Goal: Information Seeking & Learning: Learn about a topic

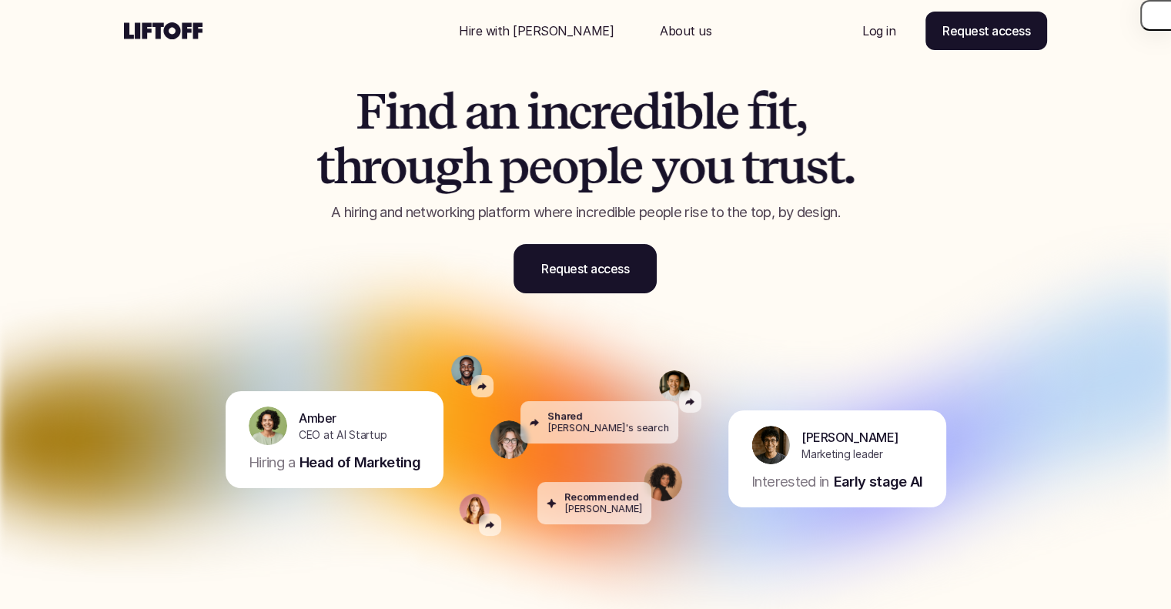
click at [517, 212] on p "A hiring and networking platform where incredible people rise to the top, by de…" at bounding box center [586, 213] width 655 height 20
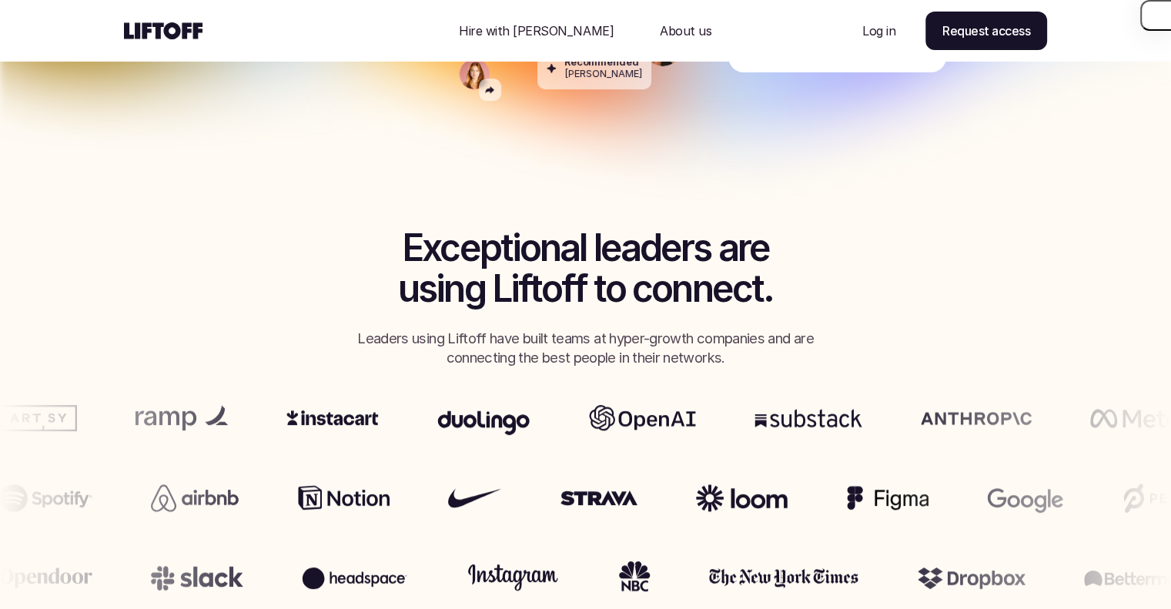
scroll to position [462, 0]
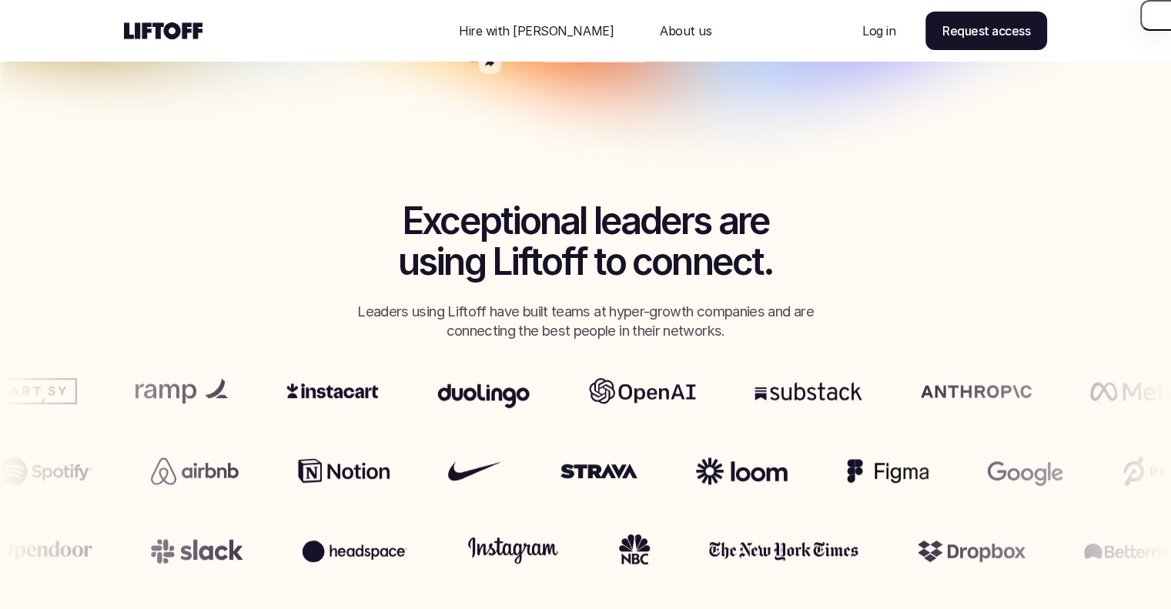
drag, startPoint x: 425, startPoint y: 319, endPoint x: 518, endPoint y: 320, distance: 93.2
click at [518, 320] on p "Leaders using Liftoff have built teams at hyper-growth companies and are connec…" at bounding box center [585, 322] width 477 height 40
click at [564, 317] on p "Leaders using Liftoff have built teams at hyper-growth companies and are connec…" at bounding box center [585, 322] width 477 height 40
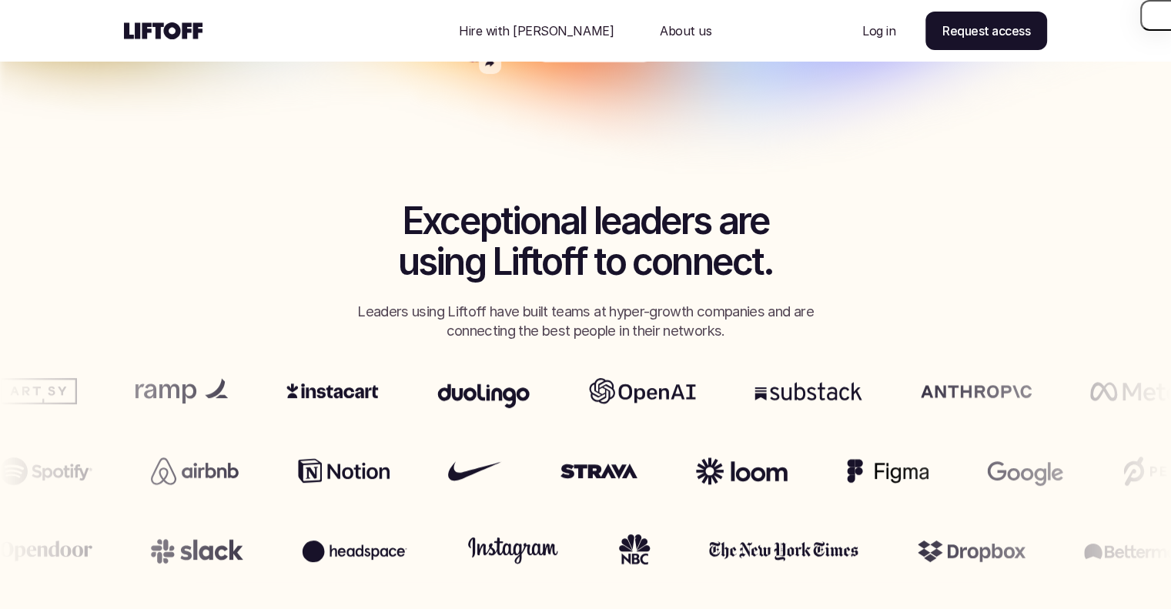
click at [564, 317] on p "Leaders using Liftoff have built teams at hyper-growth companies and are connec…" at bounding box center [585, 322] width 477 height 40
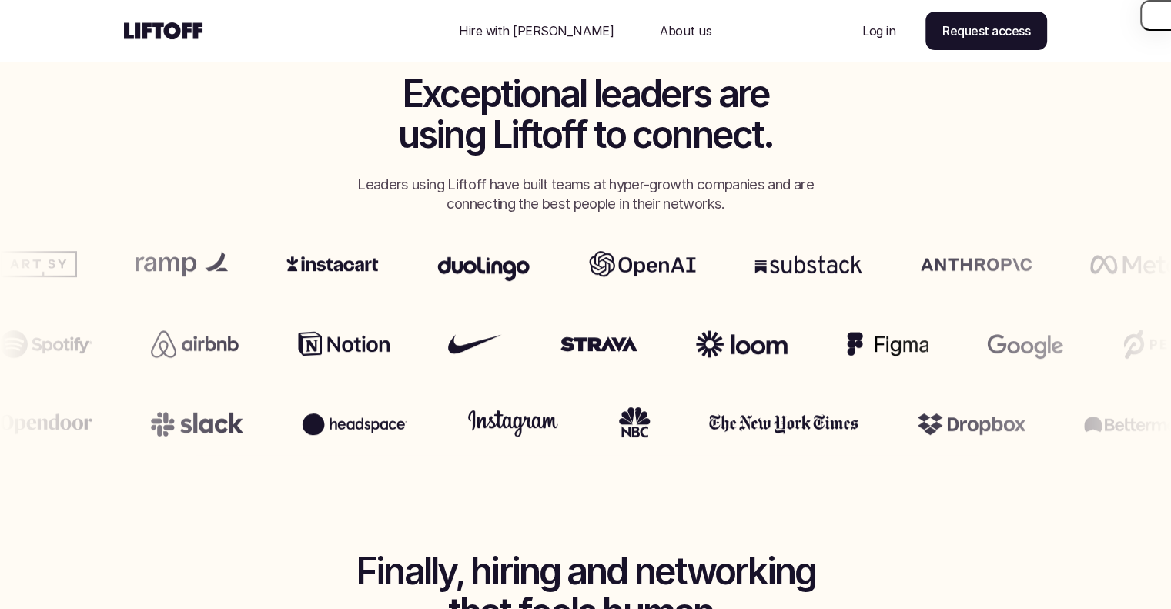
scroll to position [616, 0]
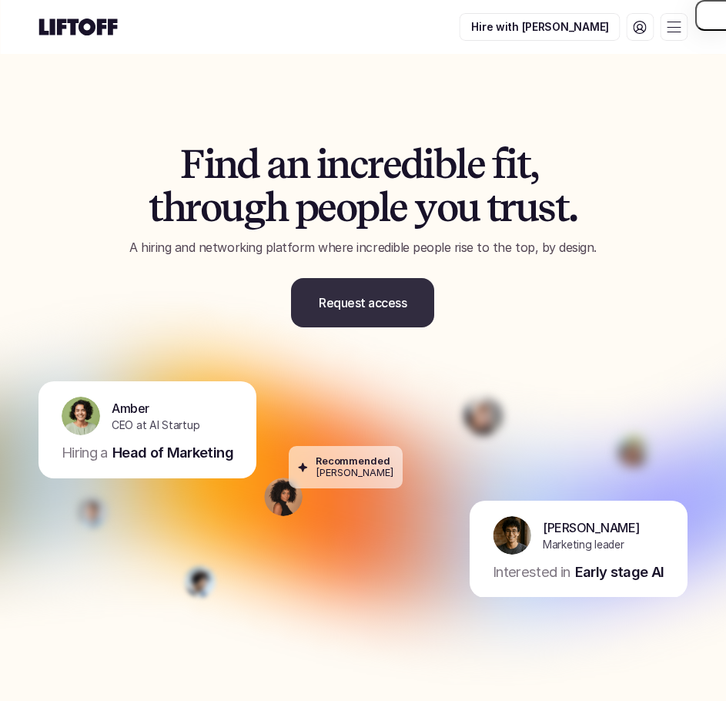
scroll to position [0, 0]
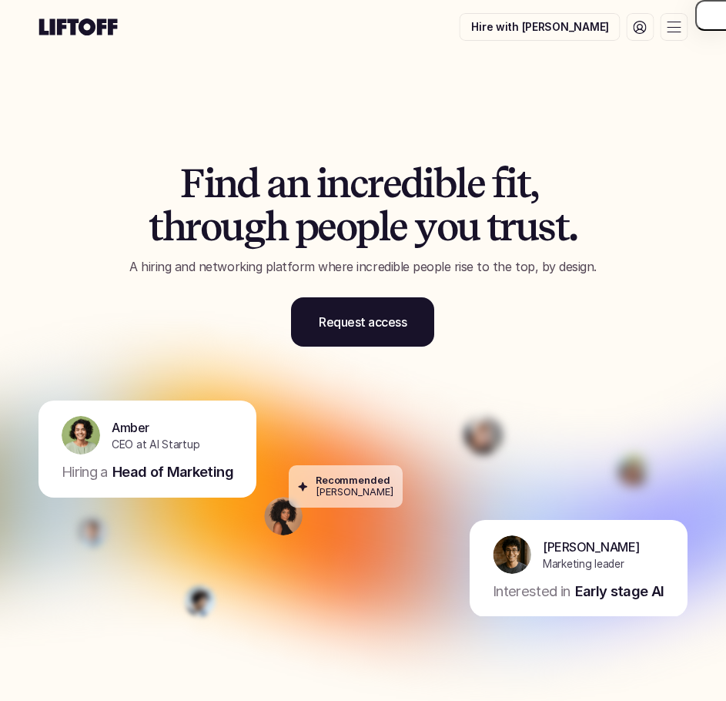
drag, startPoint x: 588, startPoint y: 265, endPoint x: 322, endPoint y: 256, distance: 265.8
click at [322, 256] on div "F i n d a n i n c r e d i b l e f i t , t h r o u g h p e o p l e y o u t r u s…" at bounding box center [363, 219] width 649 height 115
copy p "where incredible people rise to the top, by design."
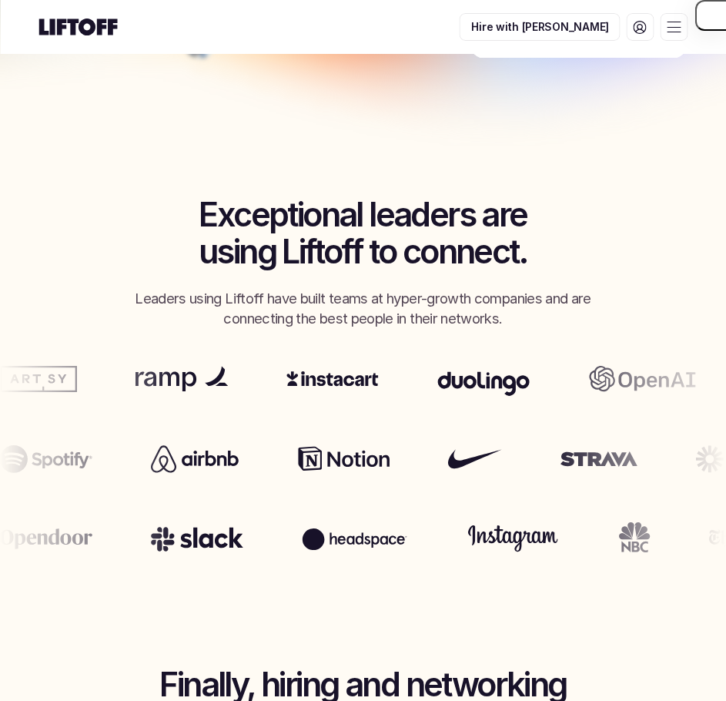
scroll to position [693, 0]
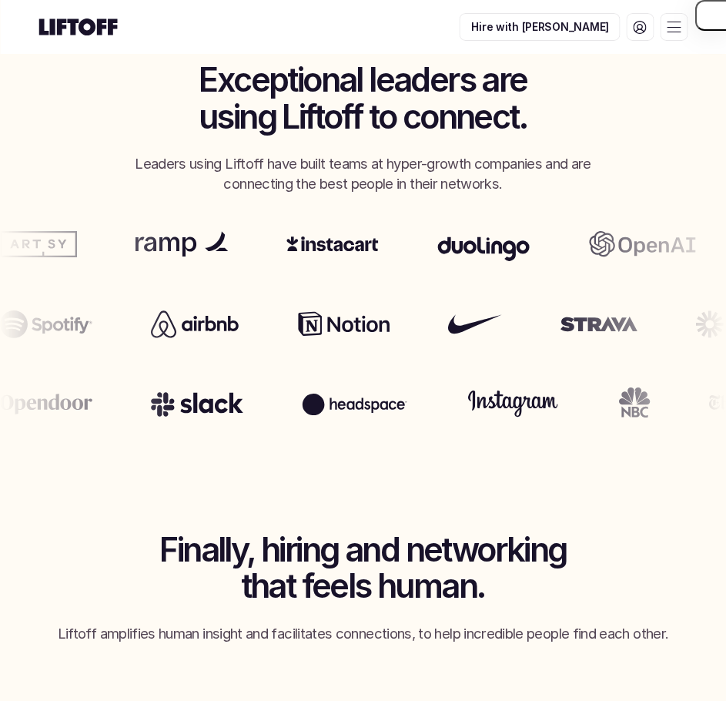
drag, startPoint x: 215, startPoint y: 172, endPoint x: 351, endPoint y: 217, distance: 143.4
click at [351, 217] on section "Exceptional leaders are using Liftoff to connect. Leaders using Liftoff have bu…" at bounding box center [363, 221] width 726 height 427
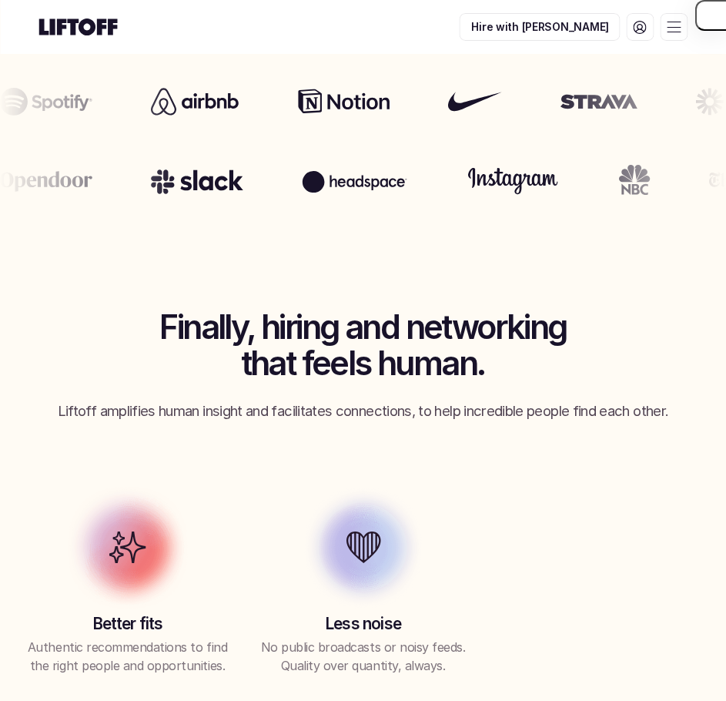
scroll to position [1001, 0]
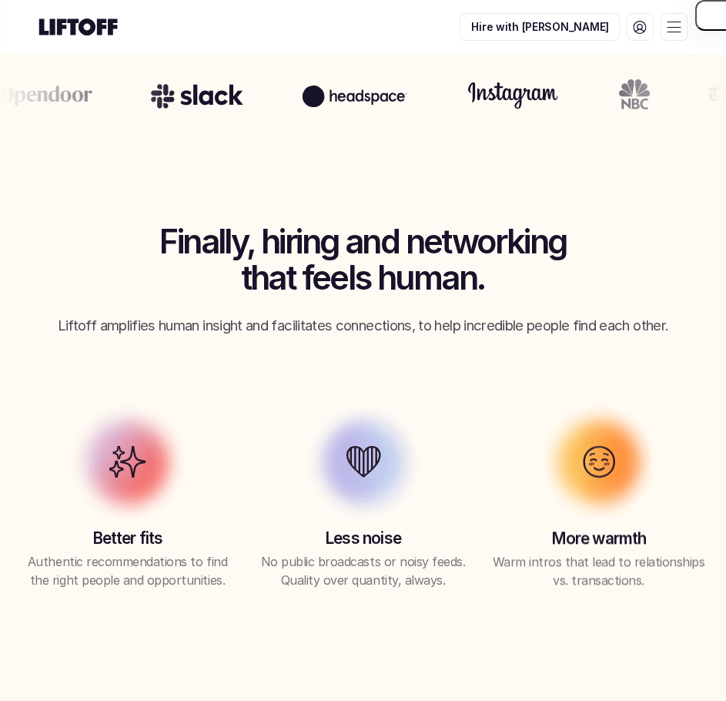
drag, startPoint x: 227, startPoint y: 227, endPoint x: 417, endPoint y: 330, distance: 216.0
click at [417, 330] on div "Finally, hiring and networking that feels human. Liftoff amplifies human insigh…" at bounding box center [363, 279] width 688 height 112
click at [417, 330] on p "Liftoff amplifies human insight and facilitates connections, to help incredible…" at bounding box center [363, 326] width 688 height 20
drag, startPoint x: 417, startPoint y: 330, endPoint x: 471, endPoint y: 330, distance: 53.1
click at [471, 330] on p "Liftoff amplifies human insight and facilitates connections, to help incredible…" at bounding box center [363, 326] width 688 height 20
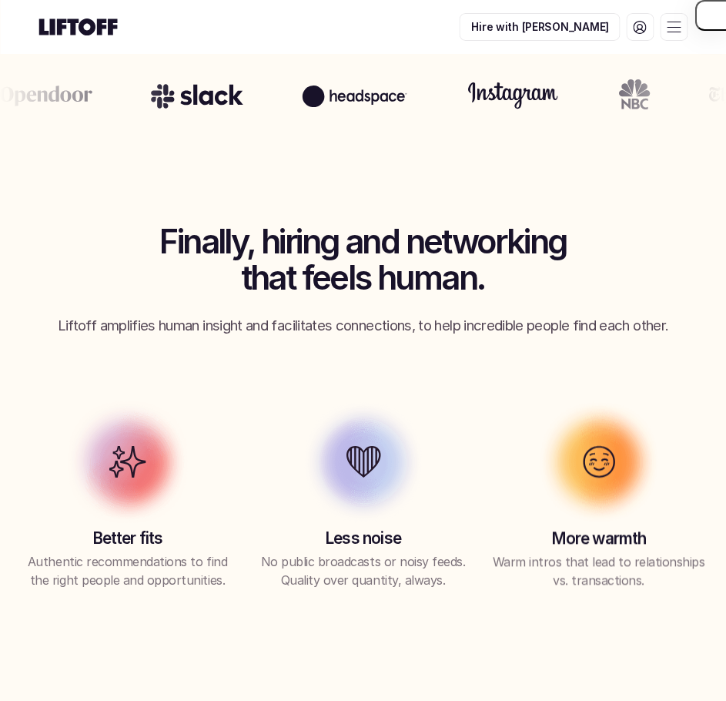
click at [471, 330] on p "Liftoff amplifies human insight and facilitates connections, to help incredible…" at bounding box center [363, 326] width 688 height 20
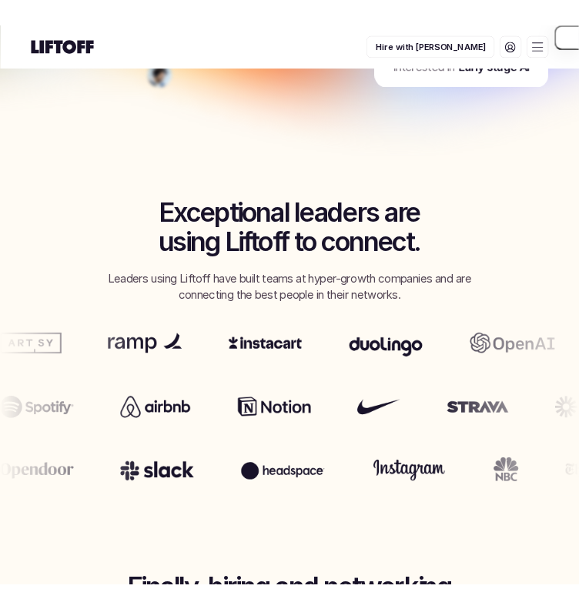
scroll to position [77, 0]
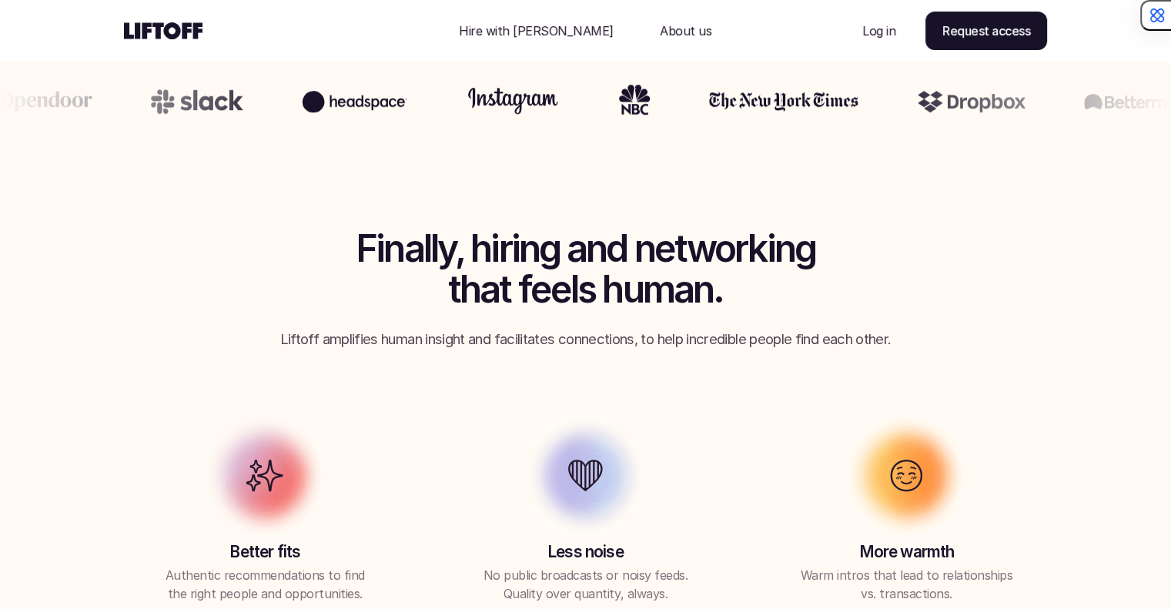
scroll to position [1001, 0]
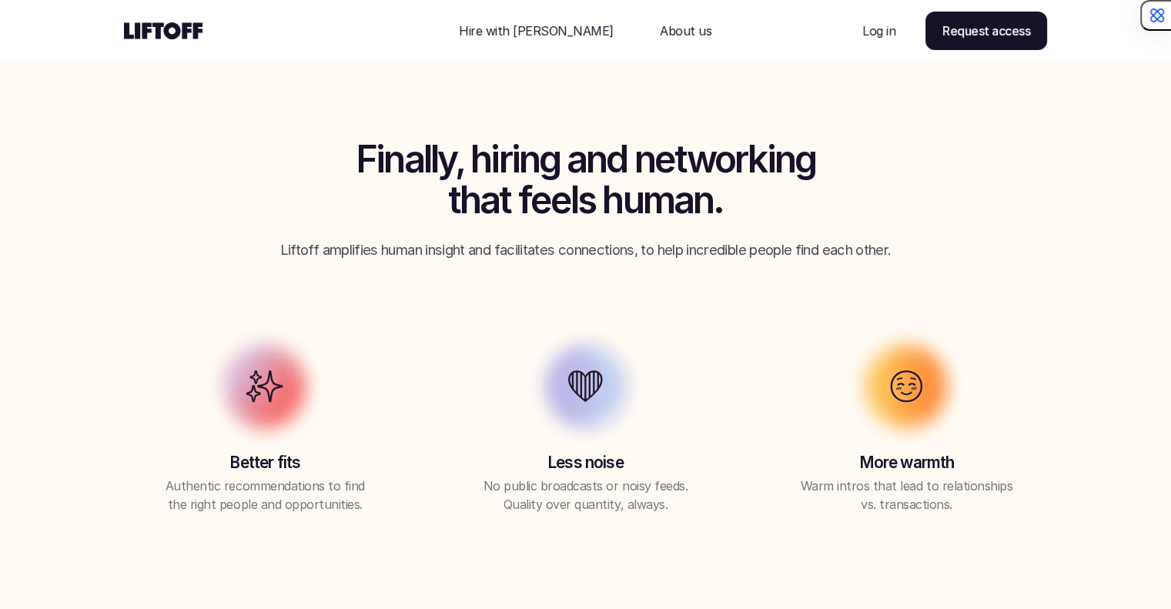
drag, startPoint x: 389, startPoint y: 248, endPoint x: 492, endPoint y: 251, distance: 103.2
click at [492, 251] on p "Liftoff amplifies human insight and facilitates connections, to help incredible…" at bounding box center [585, 250] width 693 height 20
drag, startPoint x: 491, startPoint y: 251, endPoint x: 538, endPoint y: 249, distance: 47.0
click at [538, 249] on p "Liftoff amplifies human insight and facilitates connections, to help incredible…" at bounding box center [585, 250] width 693 height 20
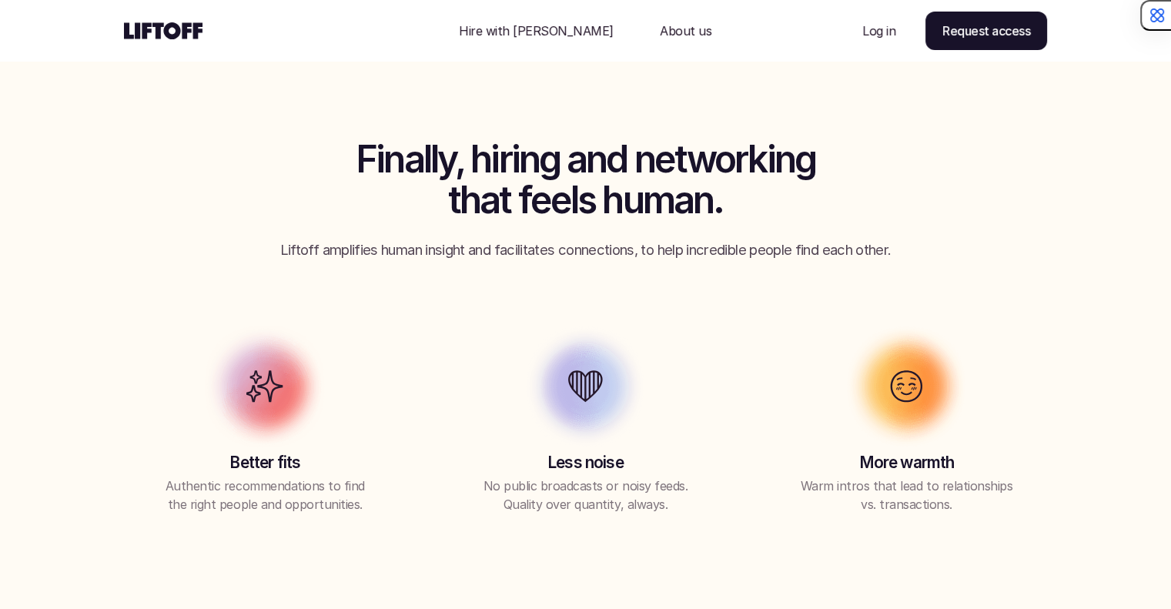
click at [538, 249] on p "Liftoff amplifies human insight and facilitates connections, to help incredible…" at bounding box center [585, 250] width 693 height 20
drag, startPoint x: 538, startPoint y: 249, endPoint x: 641, endPoint y: 239, distance: 102.8
click at [641, 240] on p "Liftoff amplifies human insight and facilitates connections, to help incredible…" at bounding box center [585, 250] width 693 height 20
drag, startPoint x: 641, startPoint y: 239, endPoint x: 658, endPoint y: 244, distance: 17.6
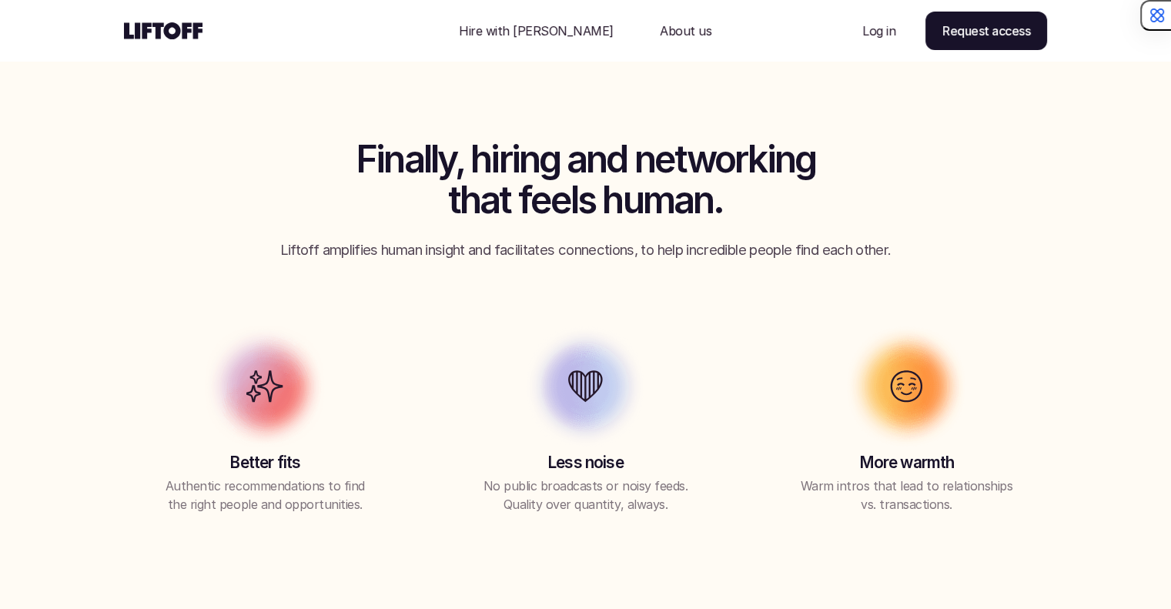
click at [658, 244] on p "Liftoff amplifies human insight and facilitates connections, to help incredible…" at bounding box center [585, 250] width 693 height 20
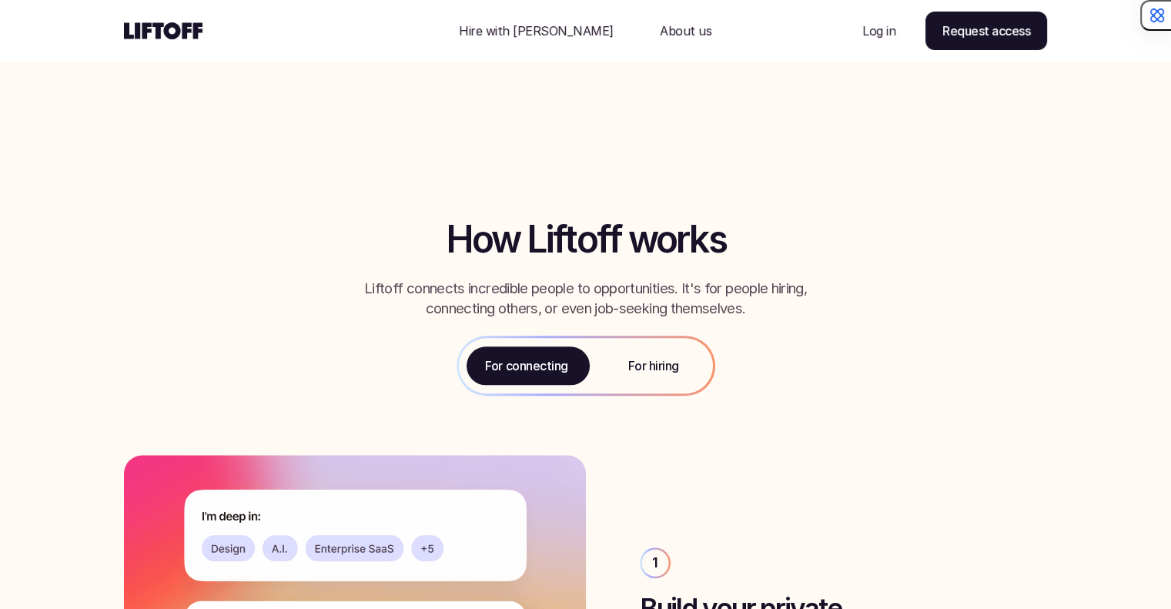
scroll to position [1463, 0]
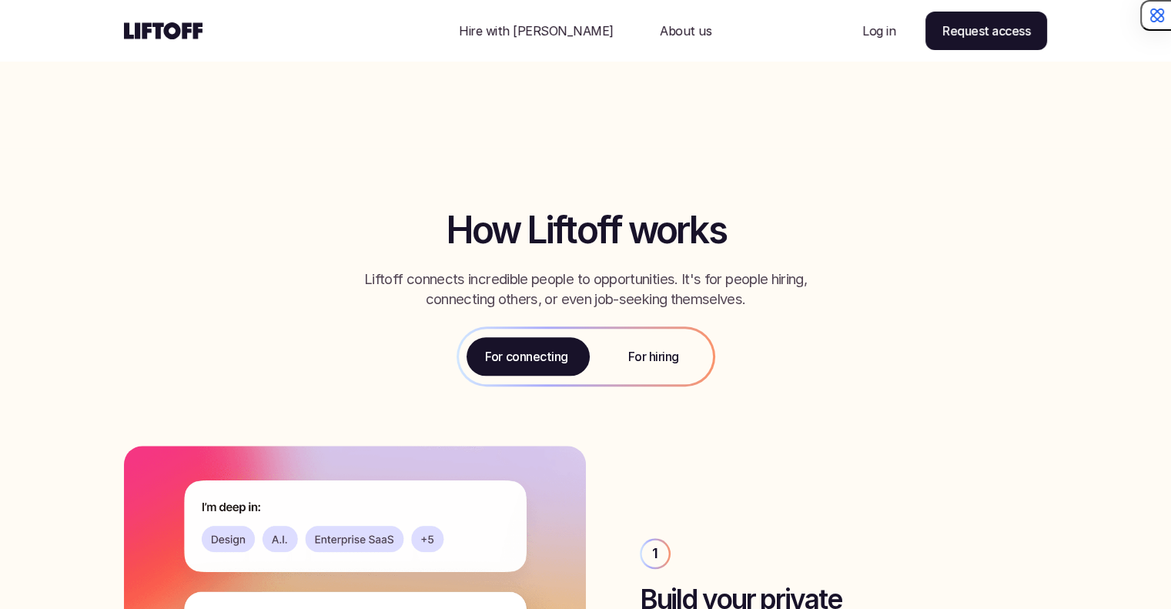
drag, startPoint x: 521, startPoint y: 281, endPoint x: 573, endPoint y: 283, distance: 51.6
click at [573, 283] on p "Liftoff connects incredible people to opportunities. It's for people hiring, co…" at bounding box center [586, 290] width 492 height 40
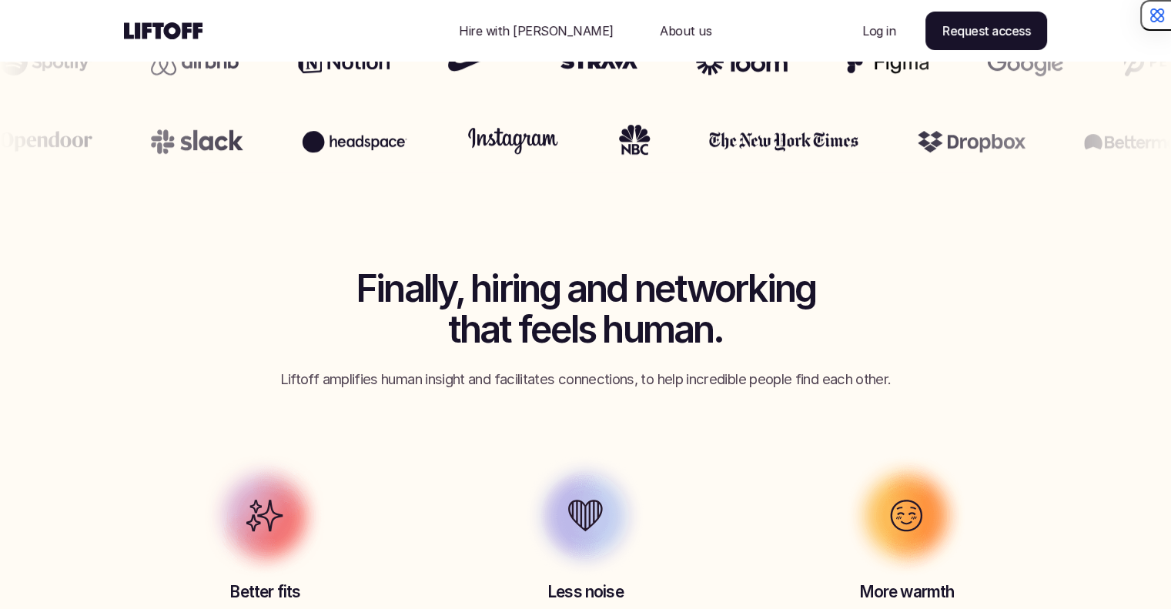
scroll to position [924, 0]
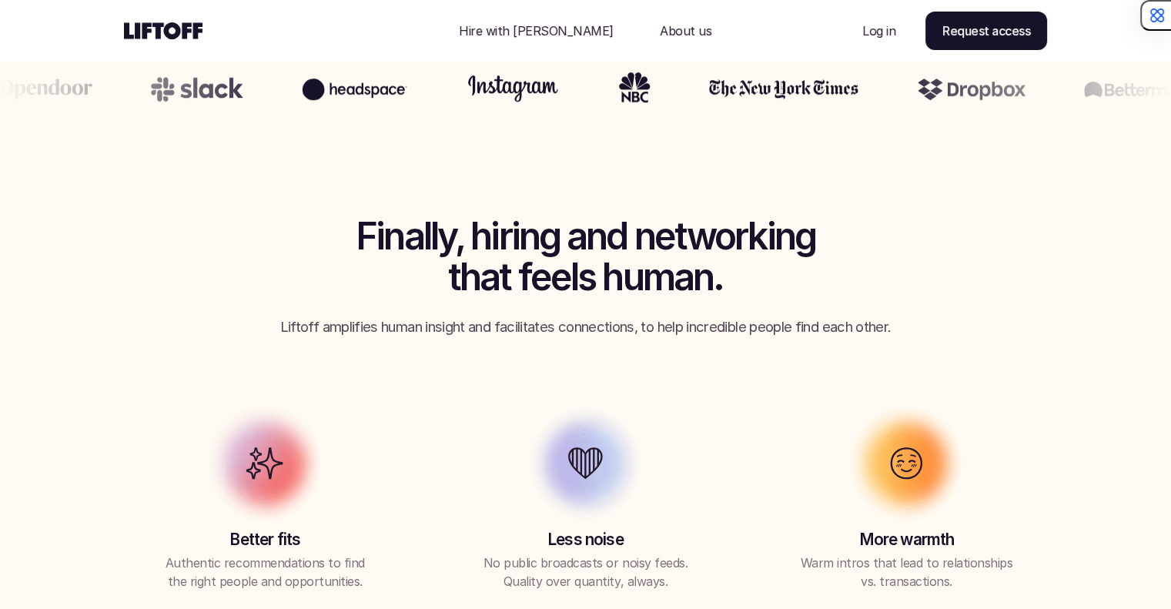
click at [660, 38] on p "About us" at bounding box center [686, 31] width 52 height 18
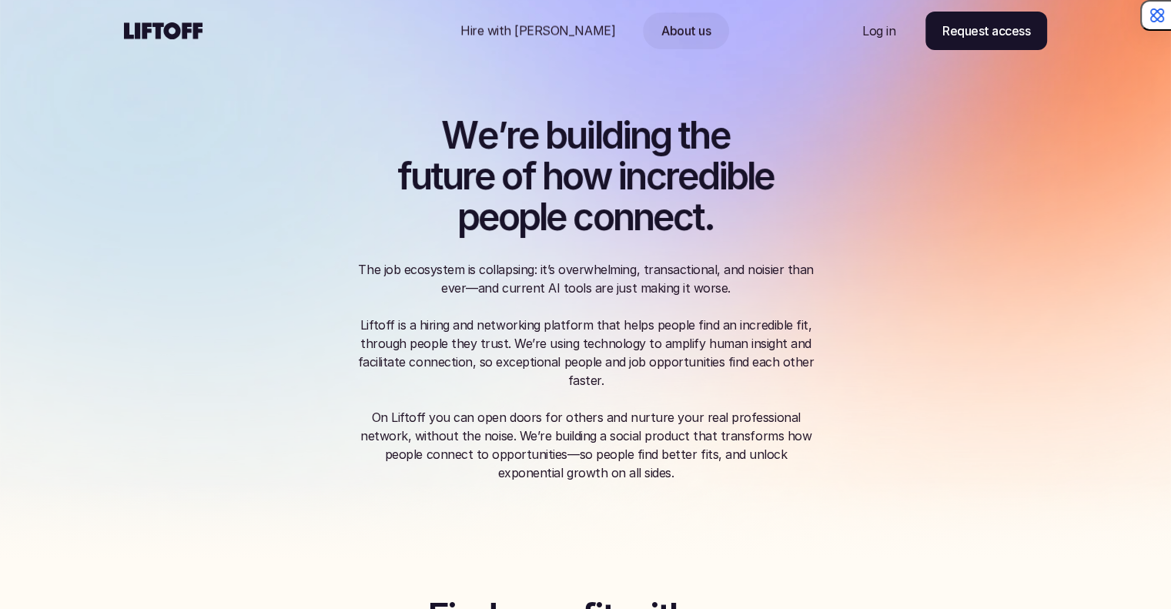
drag, startPoint x: 420, startPoint y: 258, endPoint x: 548, endPoint y: 347, distance: 155.5
click at [548, 347] on div "W e ’ r e b u i l d i n g t h e f u t u r e o f h o w i n c r e d i b l e p e o…" at bounding box center [586, 299] width 462 height 367
click at [548, 347] on p "The job ecosystem is collapsing: it’s overwhelming, transactional, and noisier …" at bounding box center [586, 324] width 462 height 129
drag, startPoint x: 496, startPoint y: 335, endPoint x: 571, endPoint y: 344, distance: 75.3
click at [571, 344] on p "The job ecosystem is collapsing: it’s overwhelming, transactional, and noisier …" at bounding box center [586, 324] width 462 height 129
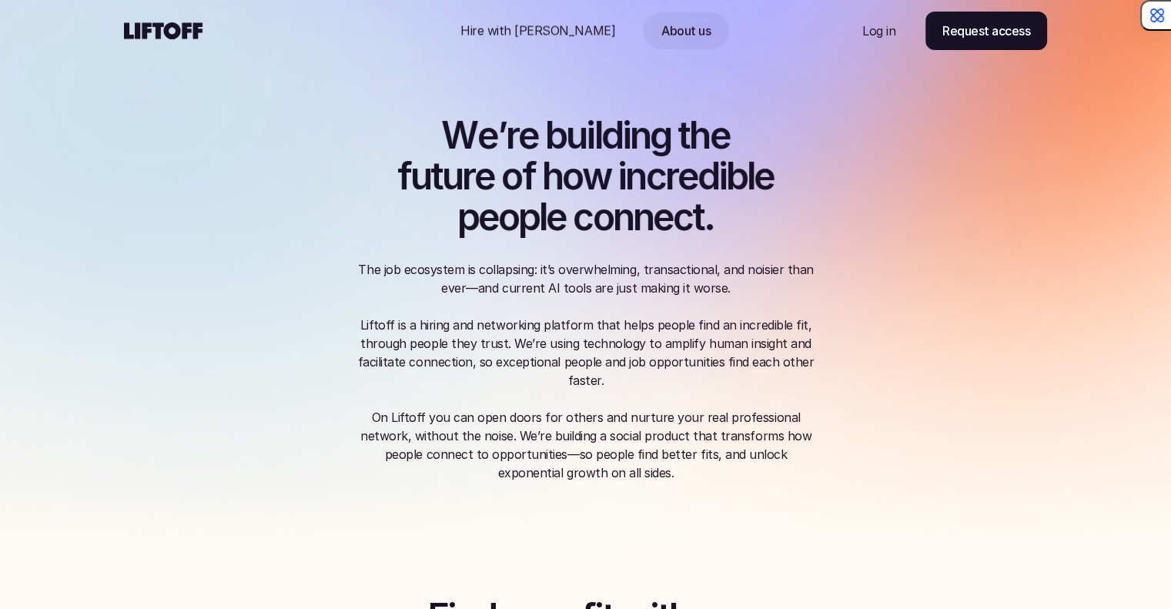
click at [571, 344] on p "The job ecosystem is collapsing: it’s overwhelming, transactional, and noisier …" at bounding box center [586, 324] width 462 height 129
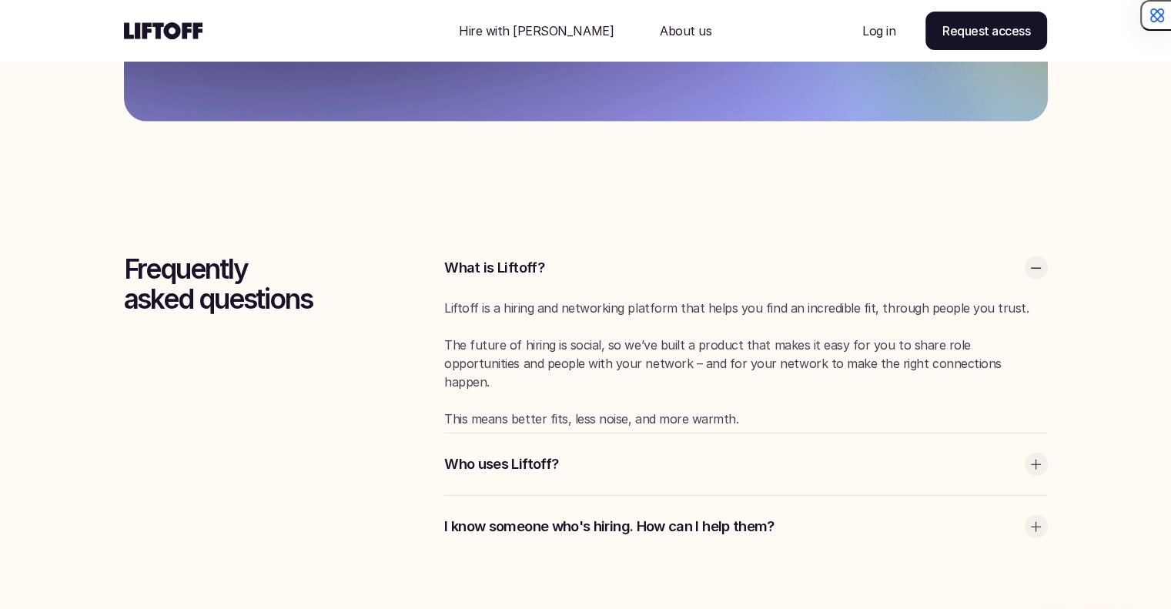
scroll to position [4081, 0]
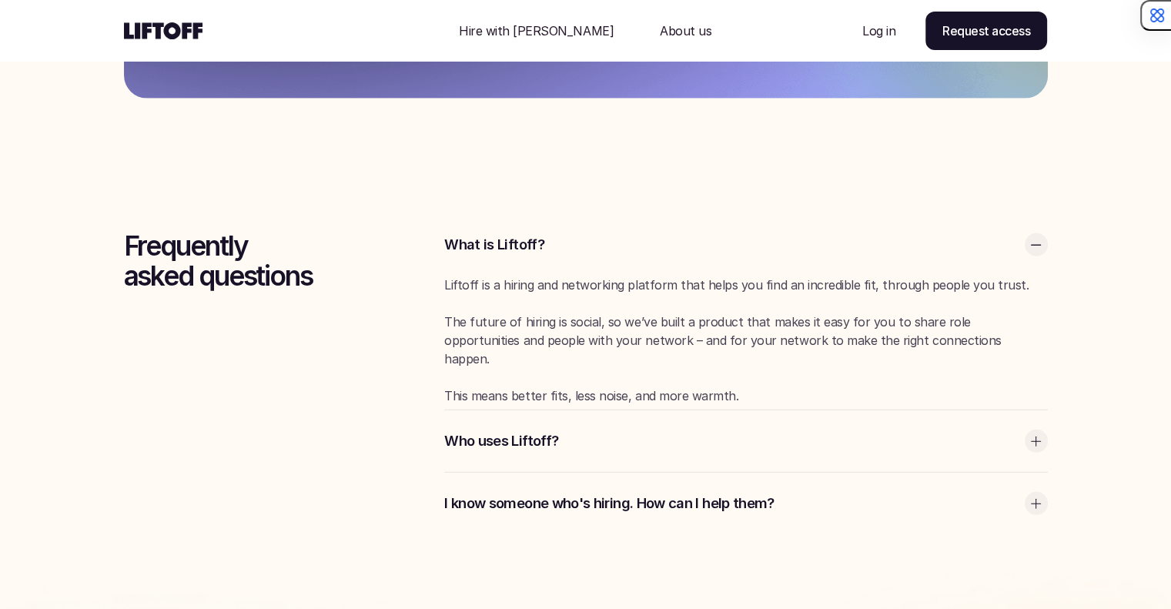
drag, startPoint x: 514, startPoint y: 320, endPoint x: 576, endPoint y: 322, distance: 61.6
click at [576, 322] on p "The future of hiring is social, so we’ve built a product that makes it easy for…" at bounding box center [745, 340] width 603 height 55
drag, startPoint x: 576, startPoint y: 322, endPoint x: 618, endPoint y: 332, distance: 42.8
click at [618, 332] on p "The future of hiring is social, so we’ve built a product that makes it easy for…" at bounding box center [745, 340] width 603 height 55
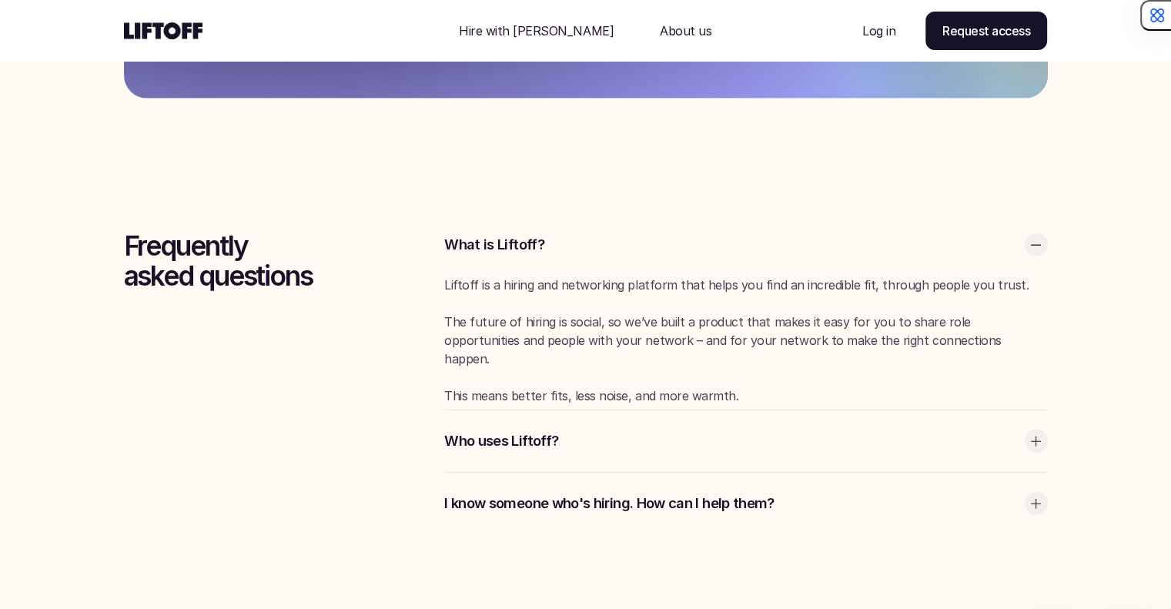
click at [618, 332] on p "The future of hiring is social, so we’ve built a product that makes it easy for…" at bounding box center [745, 340] width 603 height 55
click at [592, 438] on p "Who uses Liftoff?" at bounding box center [730, 441] width 572 height 20
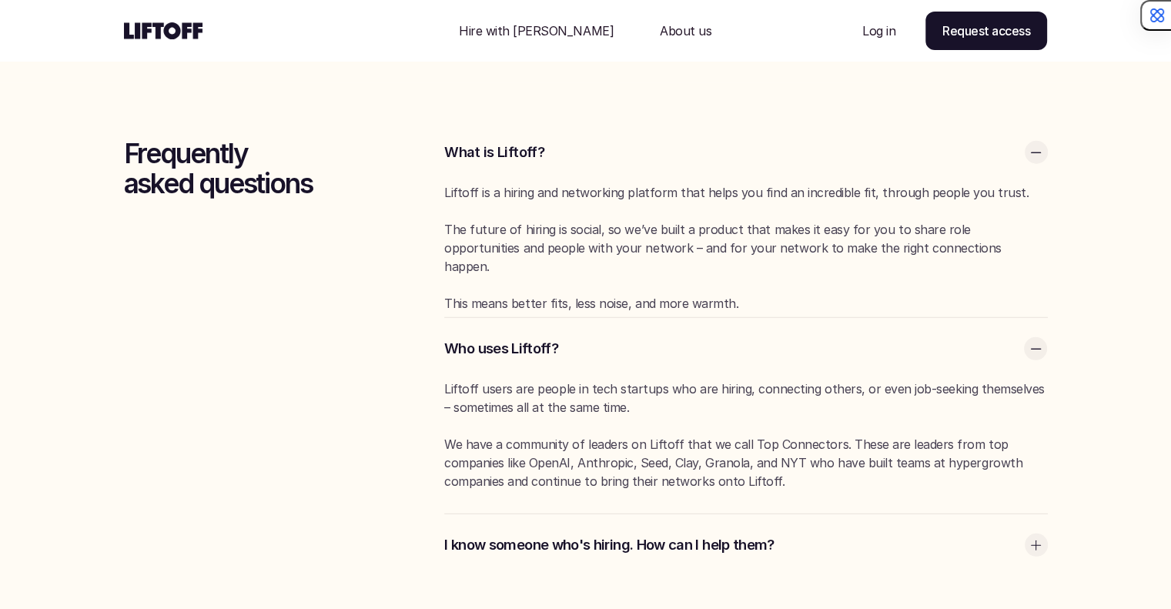
scroll to position [4235, 0]
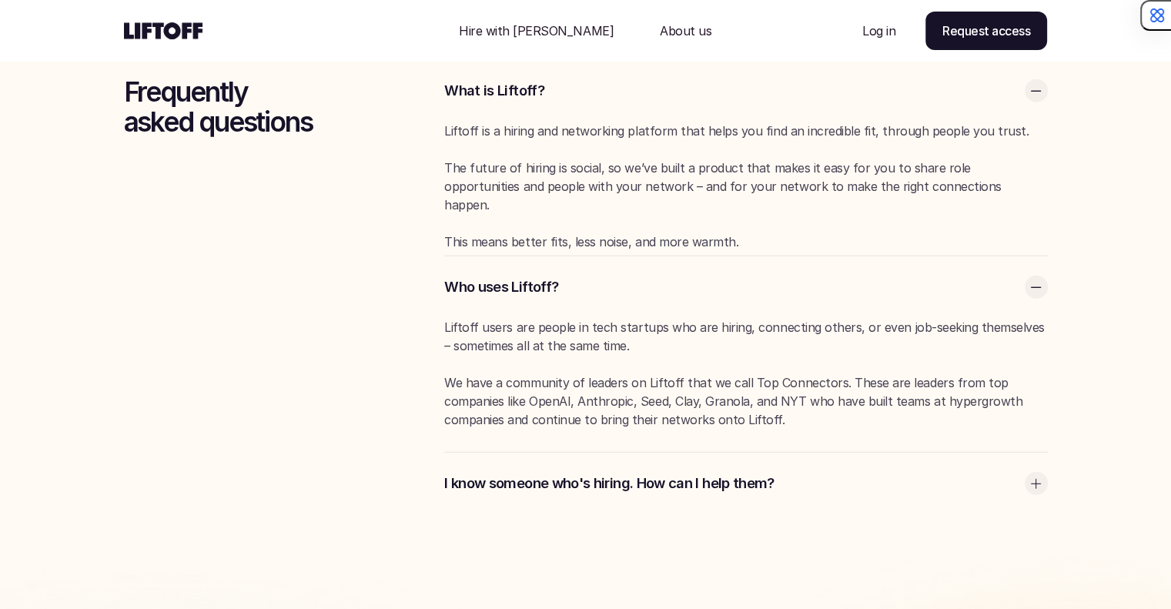
click at [616, 491] on p "I know someone who's hiring. How can I help them?" at bounding box center [730, 484] width 572 height 20
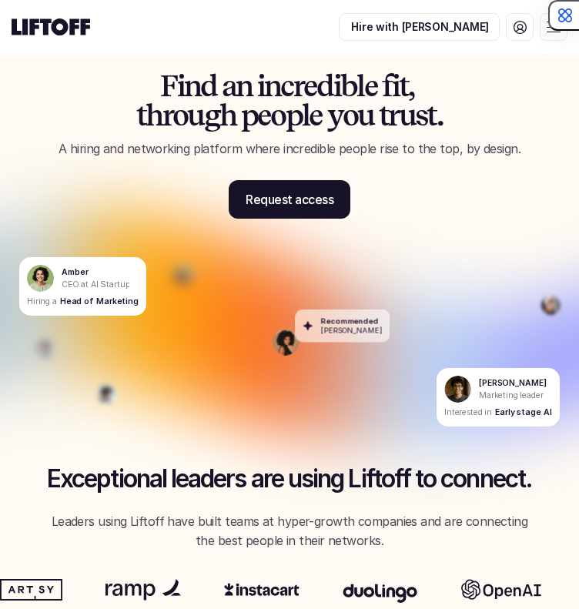
scroll to position [0, 0]
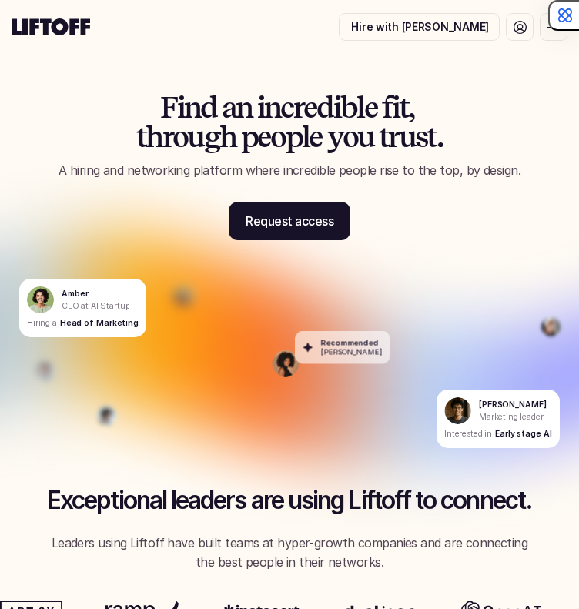
click at [110, 169] on p "A hiring and networking platform where incredible people rise to the top, by de…" at bounding box center [290, 171] width 556 height 20
copy p "A hiring and networking platform where incredible people rise to the top, by de…"
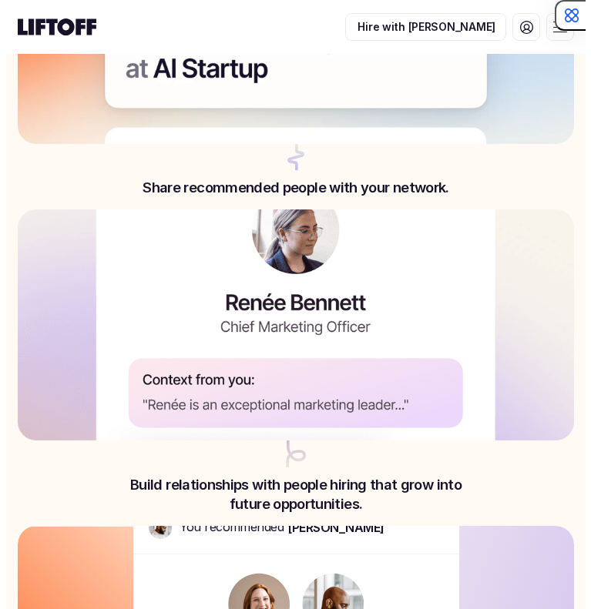
scroll to position [1577, 0]
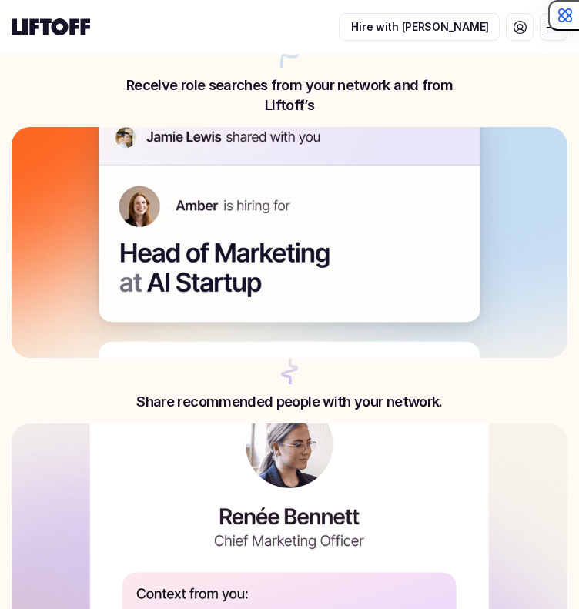
click at [540, 35] on div at bounding box center [554, 27] width 28 height 28
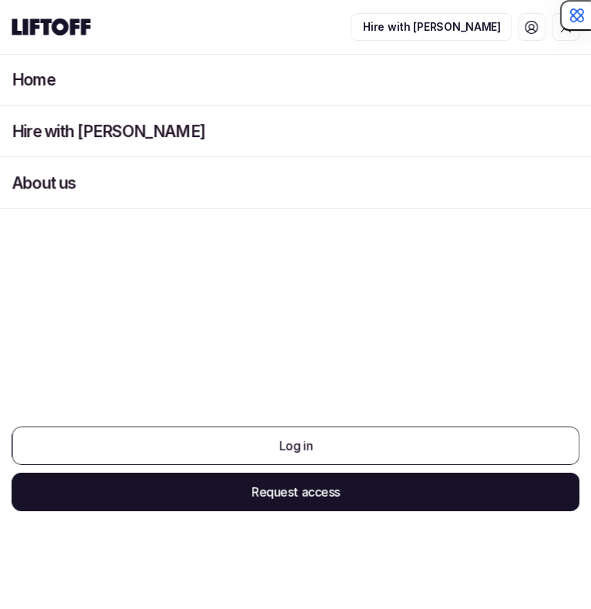
click at [62, 195] on div "About us" at bounding box center [295, 183] width 591 height 52
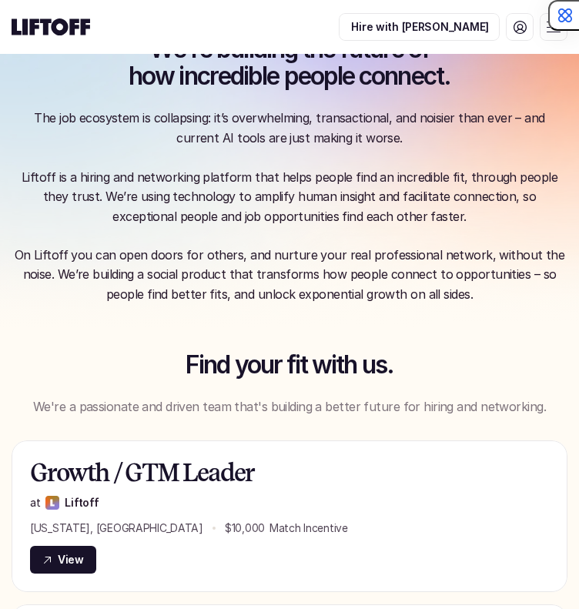
scroll to position [89, 0]
